Goal: Task Accomplishment & Management: Complete application form

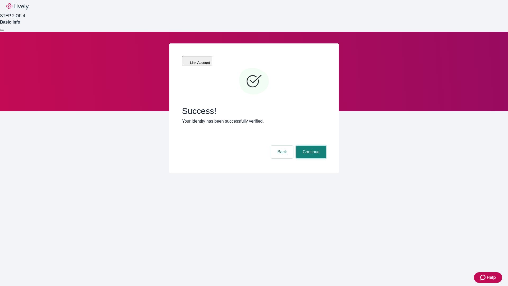
click at [310, 145] on button "Continue" at bounding box center [311, 151] width 30 height 13
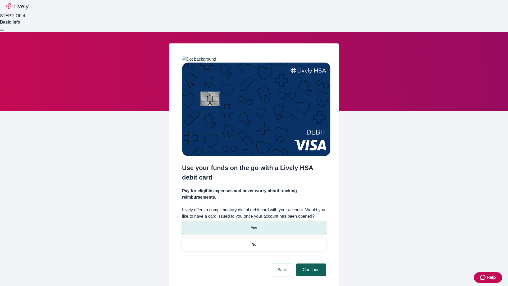
click at [254, 225] on p "Yes" at bounding box center [254, 228] width 6 height 6
click at [310, 263] on button "Continue" at bounding box center [311, 269] width 30 height 13
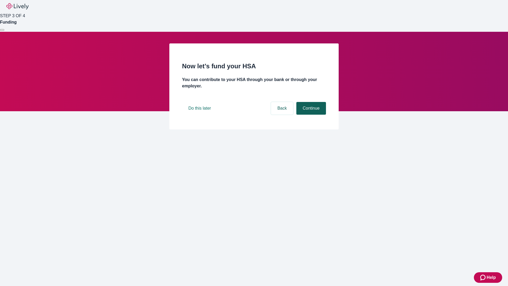
click at [310, 114] on button "Continue" at bounding box center [311, 108] width 30 height 13
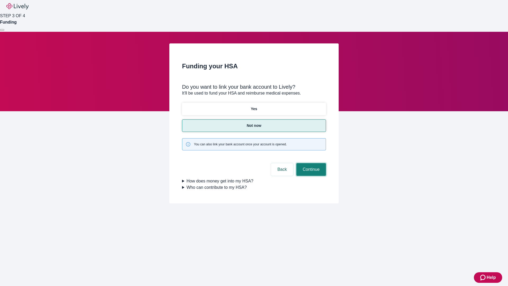
click at [310, 163] on button "Continue" at bounding box center [311, 169] width 30 height 13
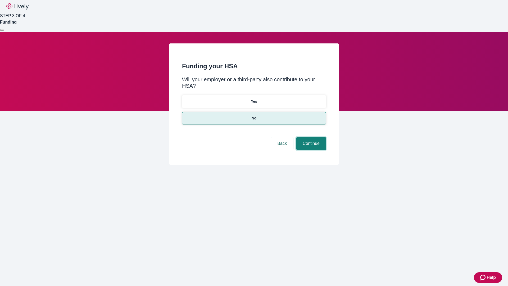
click at [310, 137] on button "Continue" at bounding box center [311, 143] width 30 height 13
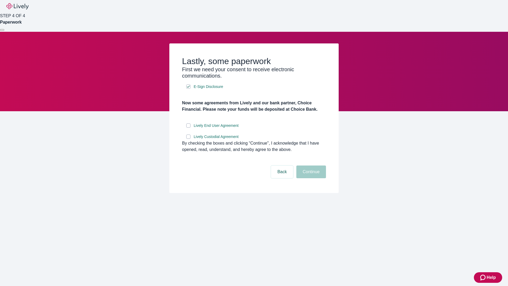
click at [188, 127] on input "Lively End User Agreement" at bounding box center [188, 125] width 4 height 4
checkbox input "true"
click at [188, 139] on input "Lively Custodial Agreement" at bounding box center [188, 136] width 4 height 4
checkbox input "true"
click at [310, 178] on button "Continue" at bounding box center [311, 171] width 30 height 13
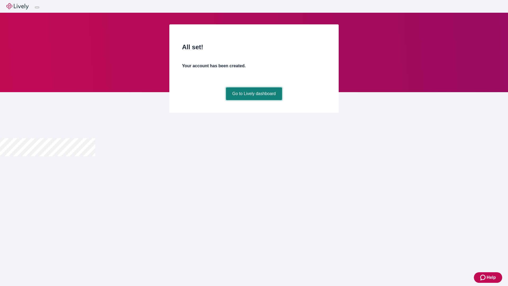
click at [254, 100] on link "Go to Lively dashboard" at bounding box center [254, 93] width 56 height 13
